Goal: Information Seeking & Learning: Learn about a topic

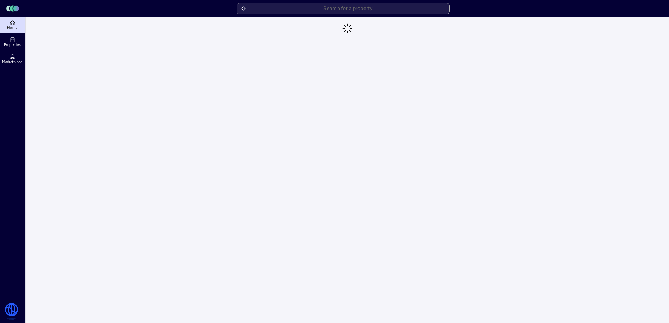
click at [300, 12] on input "text" at bounding box center [343, 8] width 213 height 11
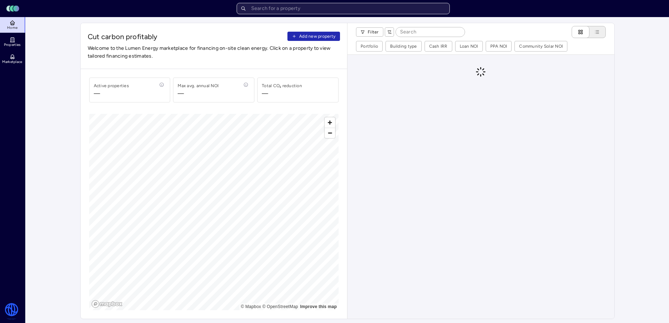
click at [316, 7] on input "text" at bounding box center [343, 8] width 213 height 11
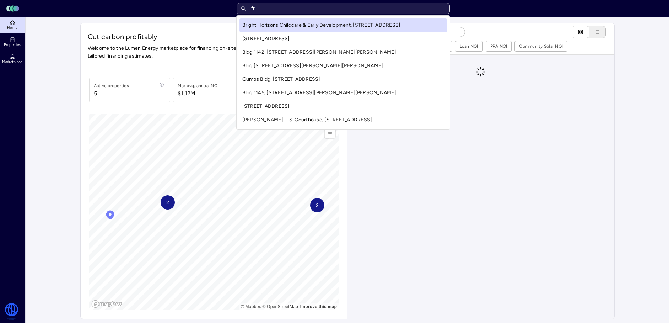
type input "fr"
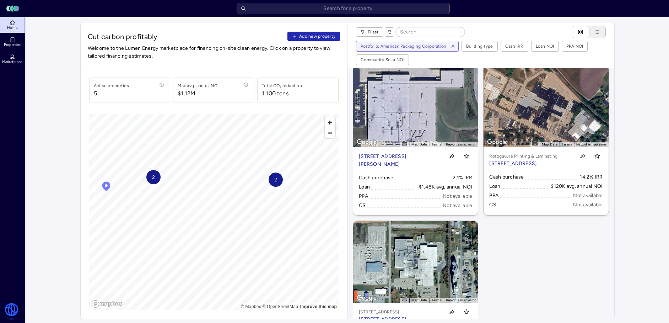
scroll to position [202, 0]
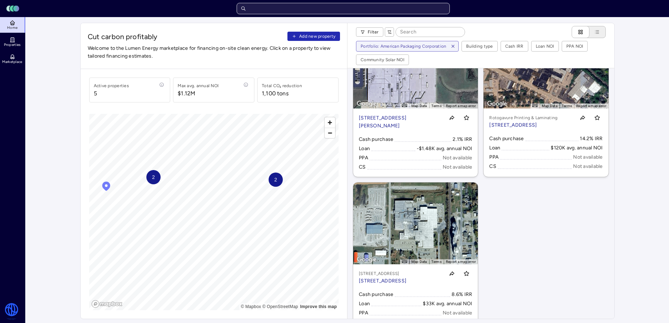
click at [355, 9] on input "text" at bounding box center [343, 8] width 213 height 11
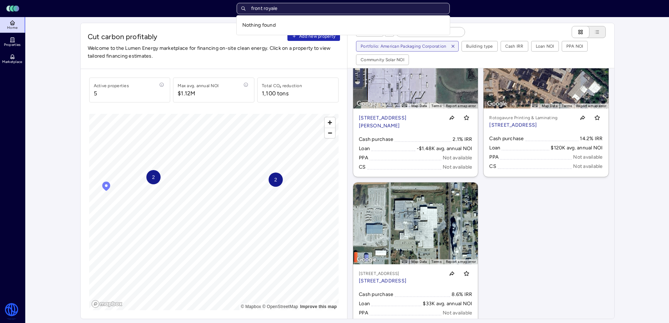
type input "front royal"
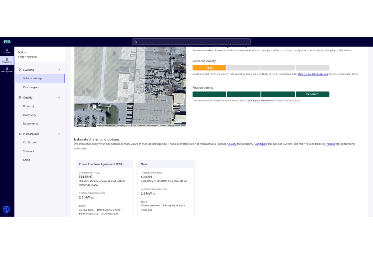
scroll to position [92, 0]
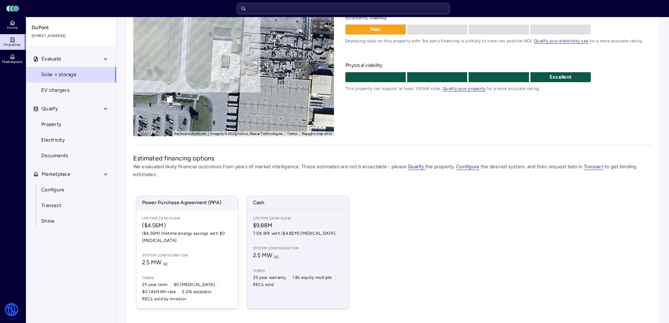
click at [323, 215] on div "Lifetime Cash Flow $9.88M 7.5% IRR with ($4.82M) [MEDICAL_DATA] System configur…" at bounding box center [298, 259] width 102 height 98
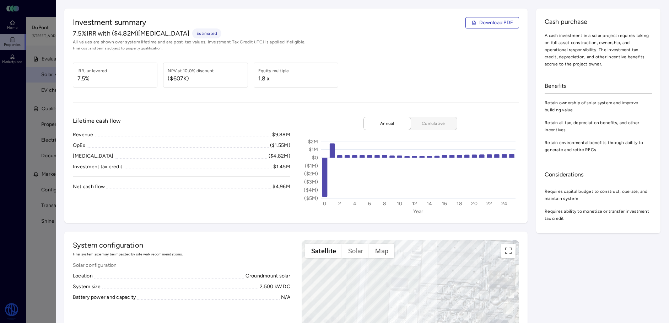
click at [430, 127] on button "Cumulative" at bounding box center [430, 124] width 53 height 14
